Goal: Transaction & Acquisition: Purchase product/service

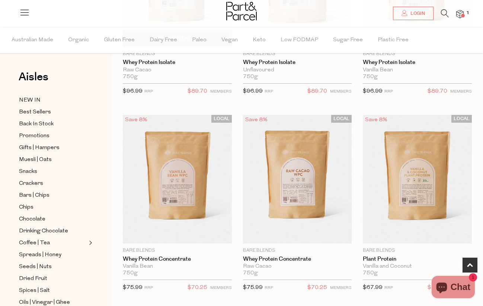
scroll to position [177, 0]
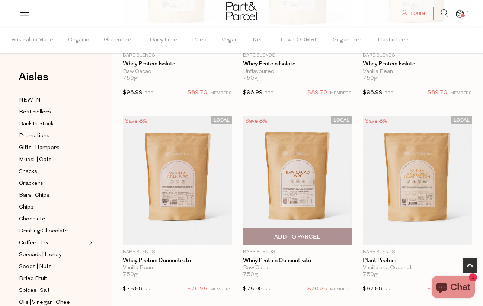
click at [282, 174] on img at bounding box center [297, 180] width 109 height 128
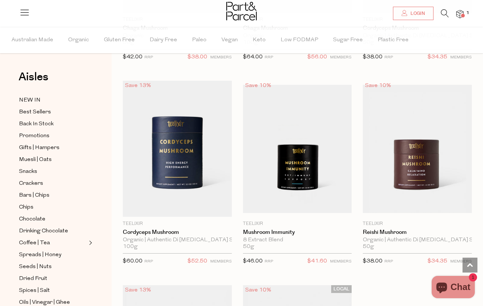
scroll to position [2981, 0]
